Goal: Transaction & Acquisition: Purchase product/service

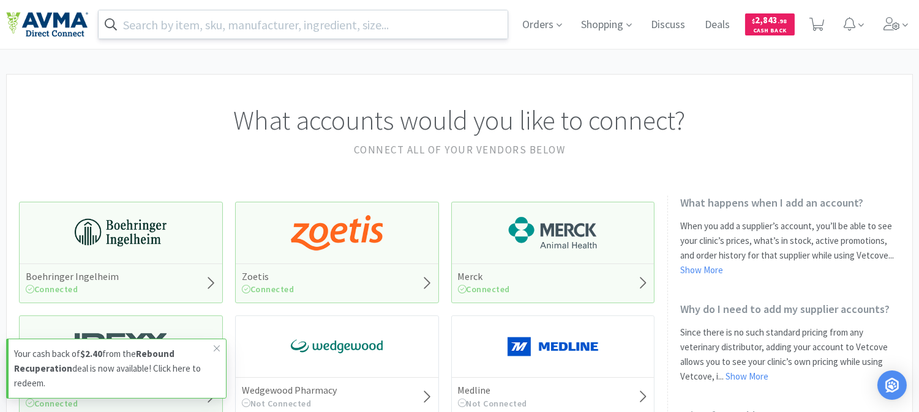
click at [151, 19] on input "text" at bounding box center [303, 24] width 409 height 28
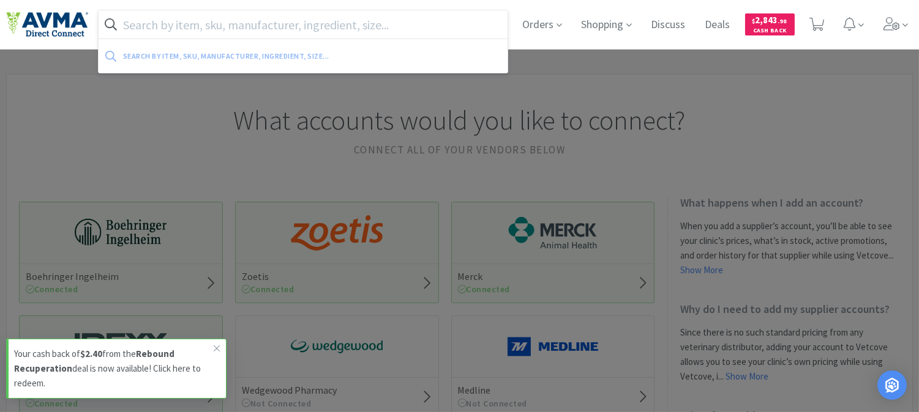
paste input "090324"
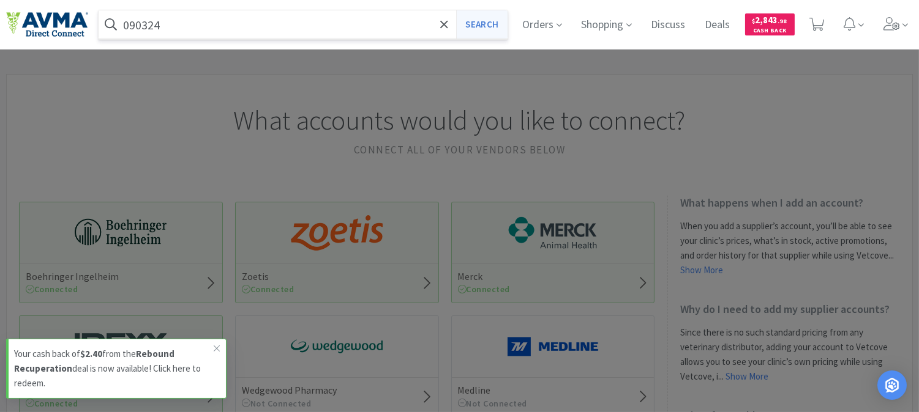
type input "090324"
click at [464, 31] on button "Search" at bounding box center [481, 24] width 51 height 28
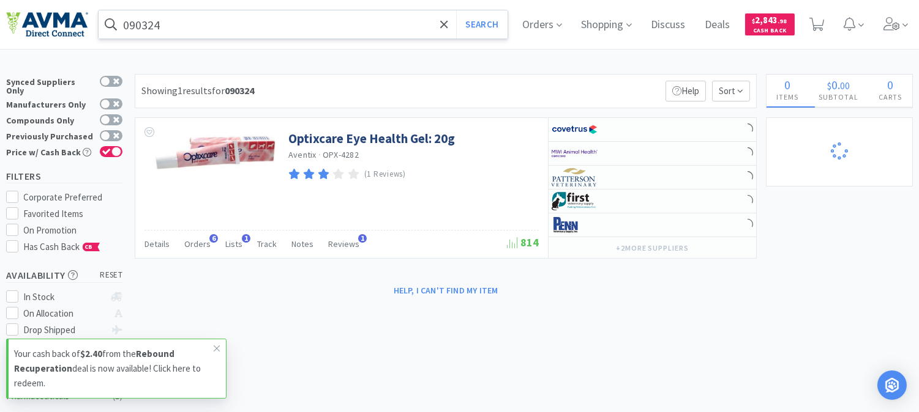
select select "1"
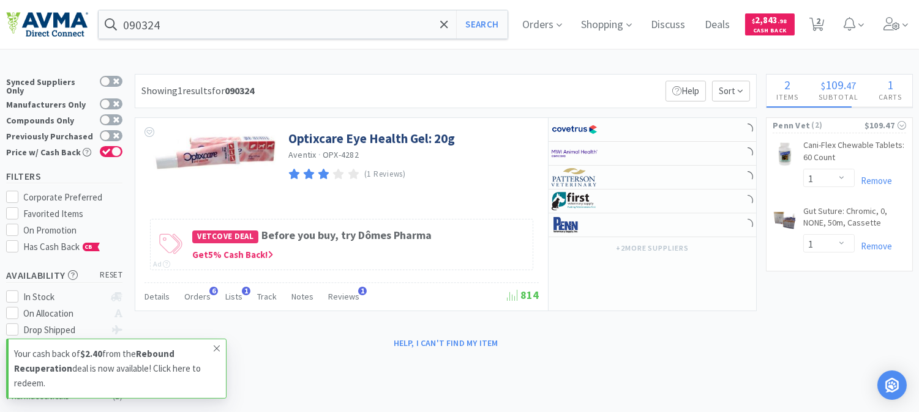
click at [217, 349] on icon at bounding box center [217, 349] width 6 height 6
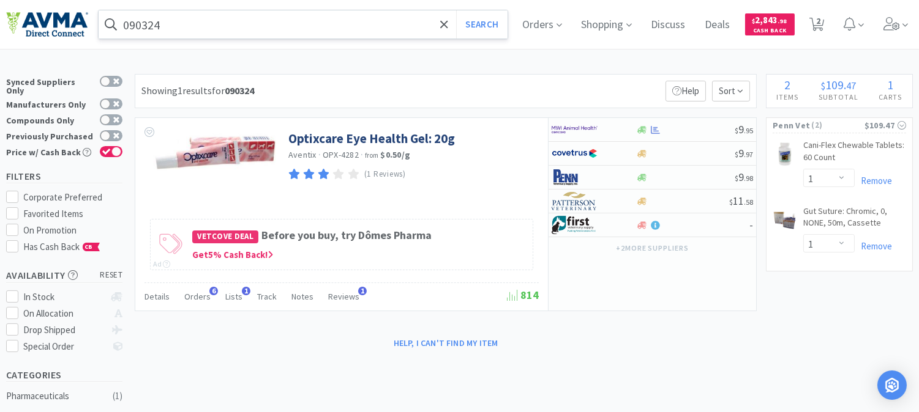
click at [231, 27] on input "090324" at bounding box center [303, 24] width 409 height 28
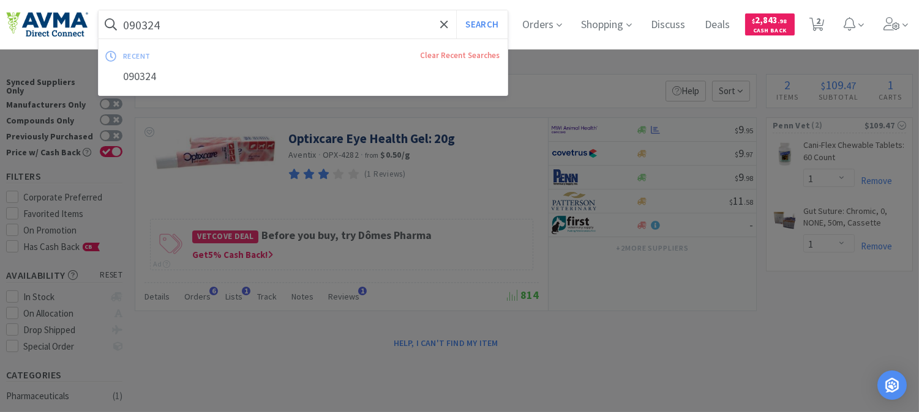
paste input "OPX-6200"
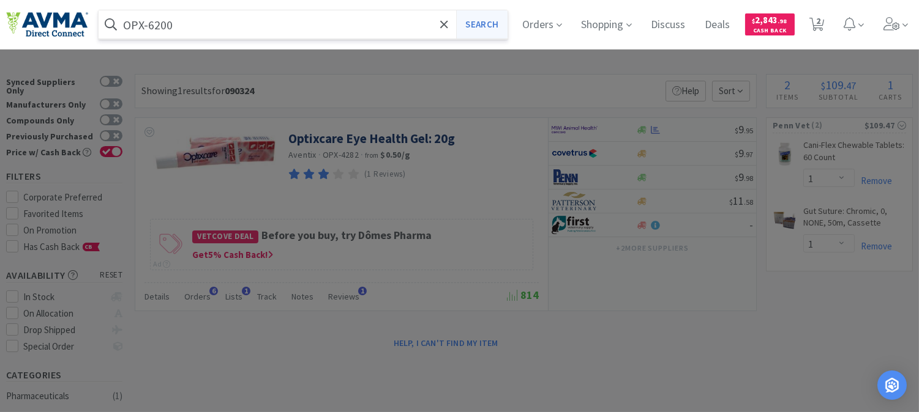
type input "OPX-6200"
click at [483, 17] on button "Search" at bounding box center [481, 24] width 51 height 28
